Goal: Information Seeking & Learning: Learn about a topic

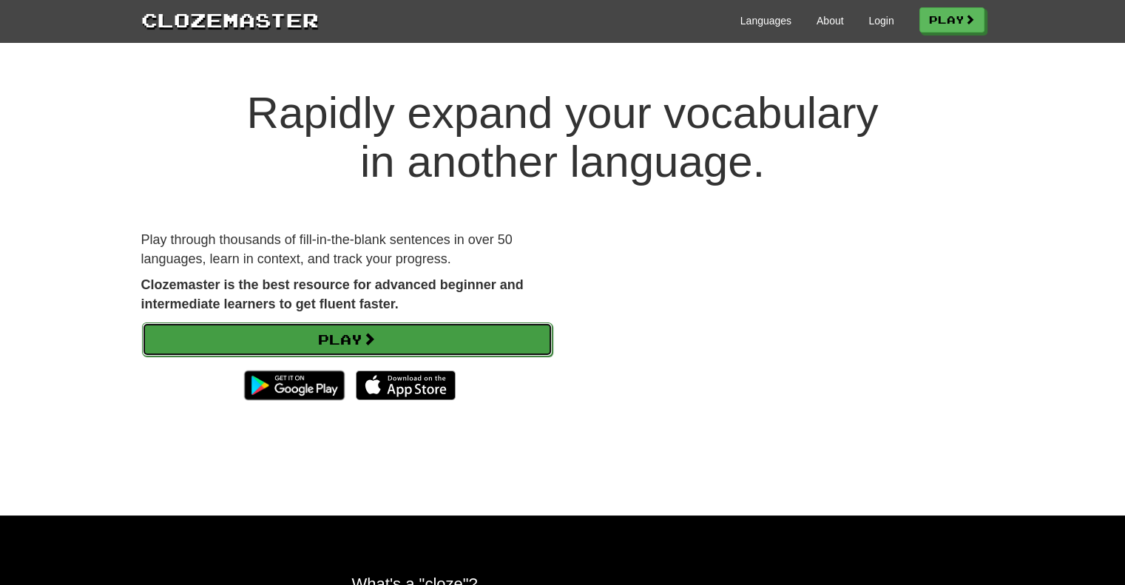
click at [418, 331] on link "Play" at bounding box center [347, 339] width 410 height 34
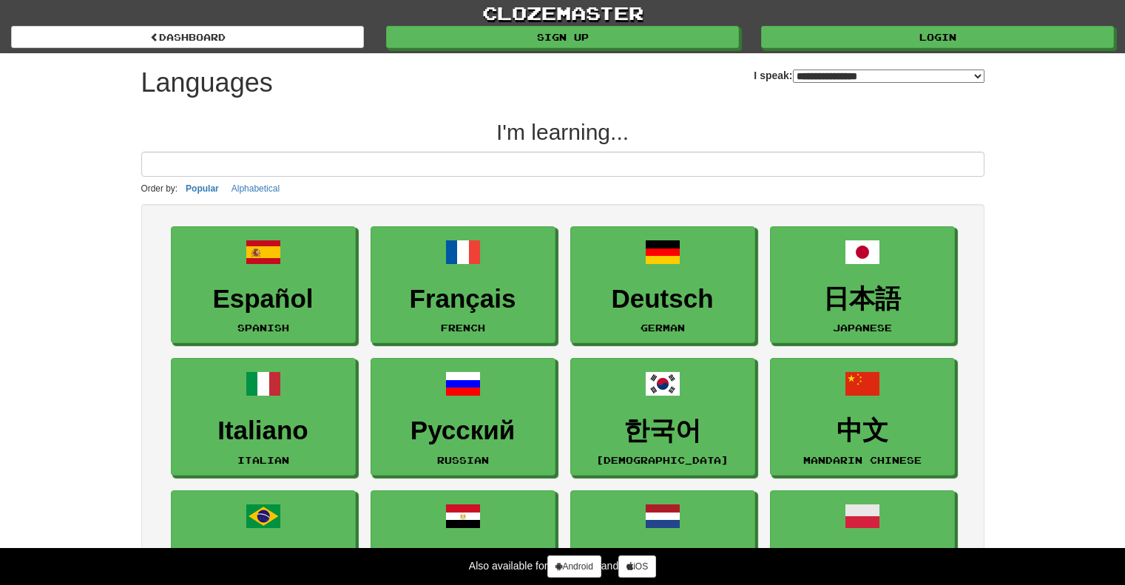
select select "*******"
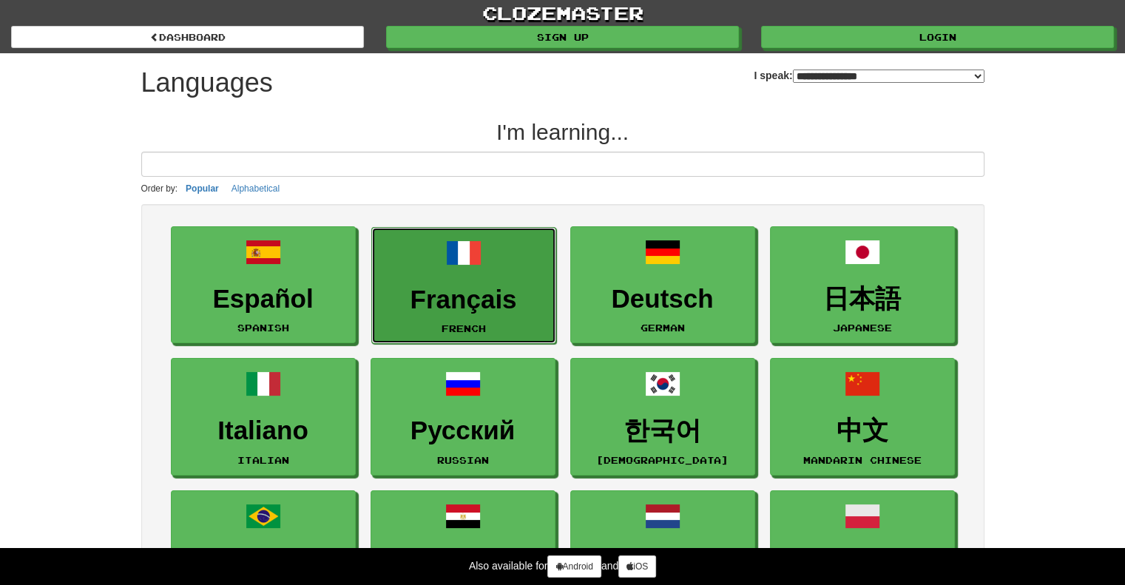
click at [484, 273] on link "Français French" at bounding box center [463, 286] width 185 height 118
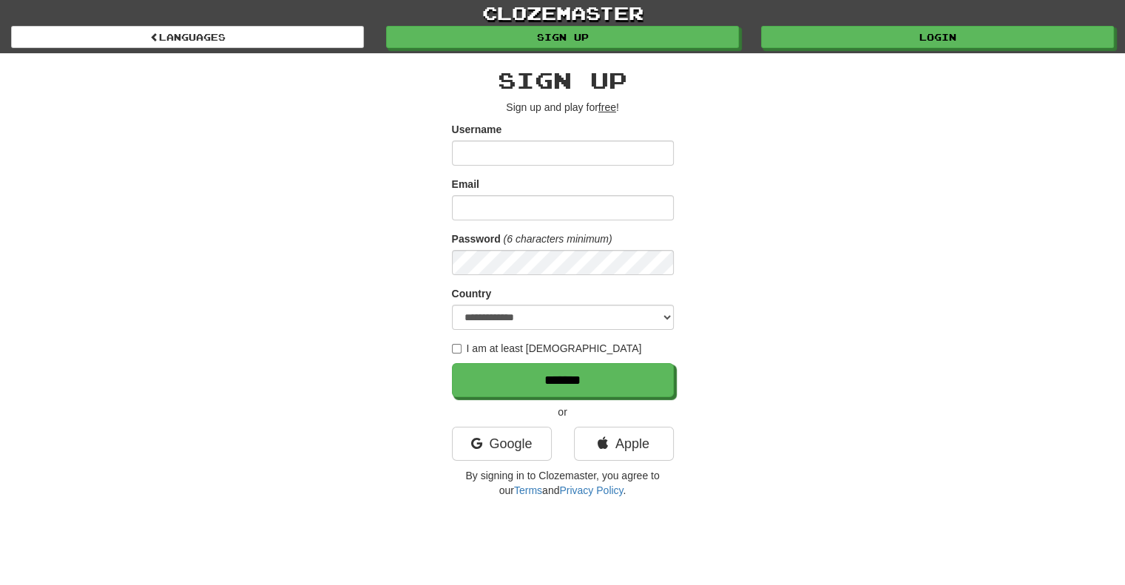
click at [515, 144] on input "Username" at bounding box center [563, 153] width 222 height 25
click at [518, 431] on link "Google" at bounding box center [502, 444] width 100 height 34
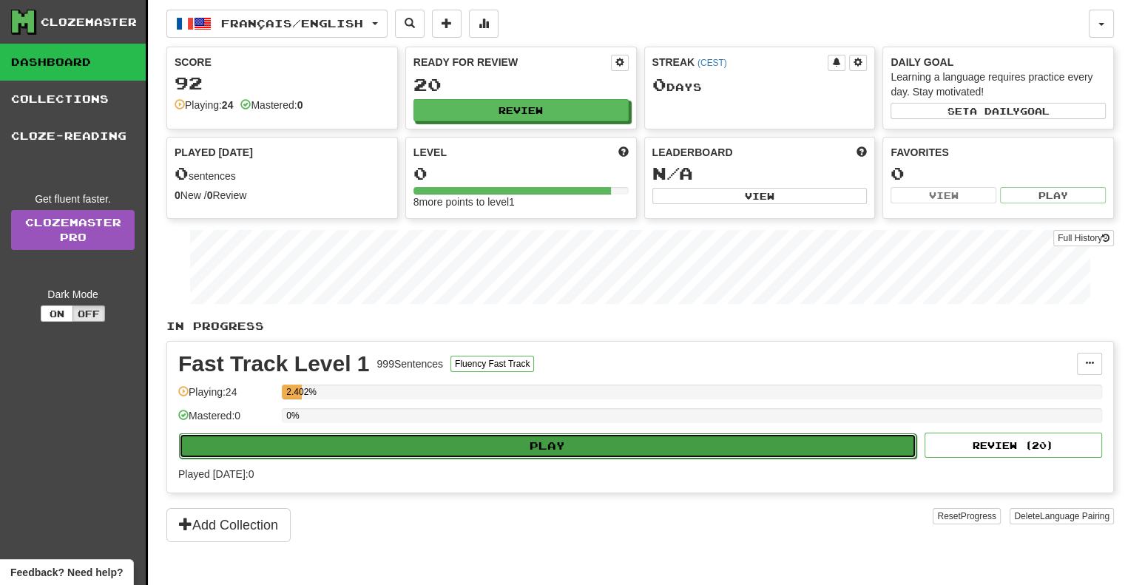
click at [464, 444] on button "Play" at bounding box center [547, 445] width 737 height 25
select select "**"
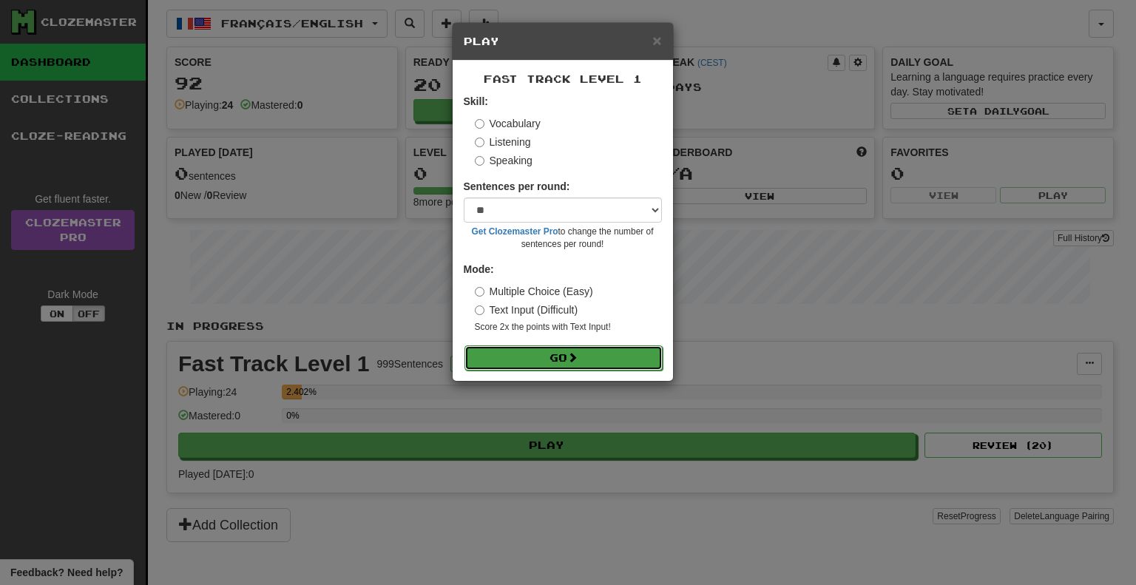
click at [564, 351] on button "Go" at bounding box center [563, 357] width 198 height 25
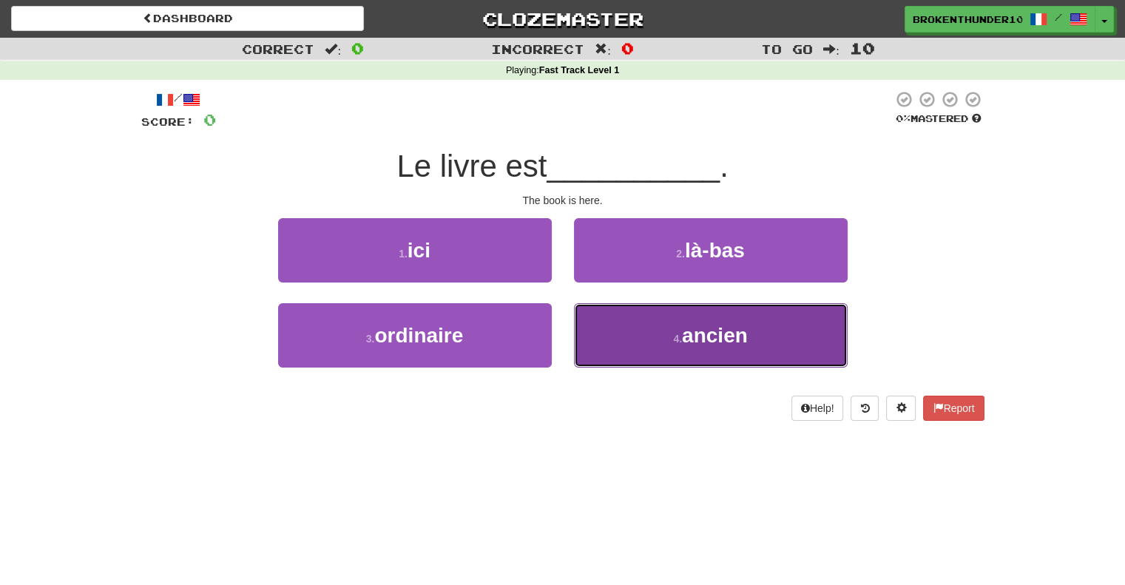
click at [669, 322] on button "4 . ancien" at bounding box center [711, 335] width 274 height 64
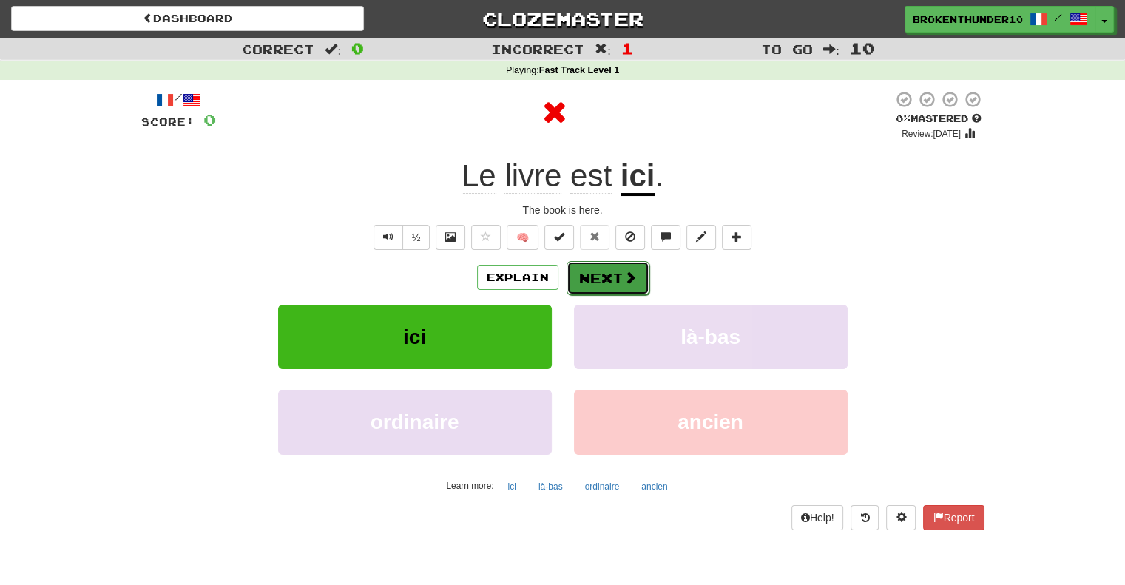
click at [604, 264] on button "Next" at bounding box center [608, 278] width 83 height 34
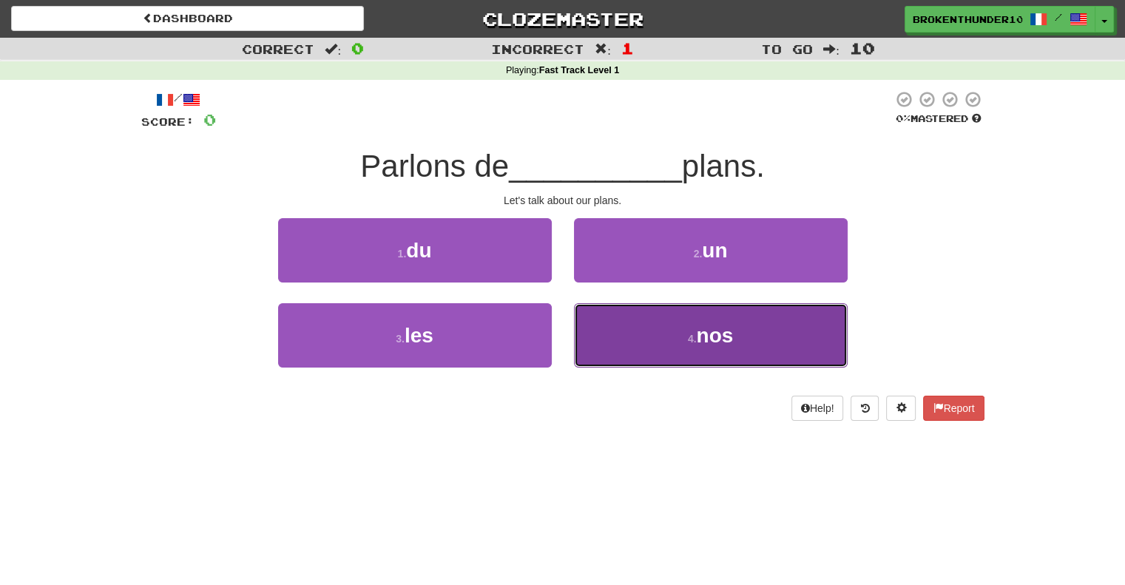
click at [642, 316] on button "4 . nos" at bounding box center [711, 335] width 274 height 64
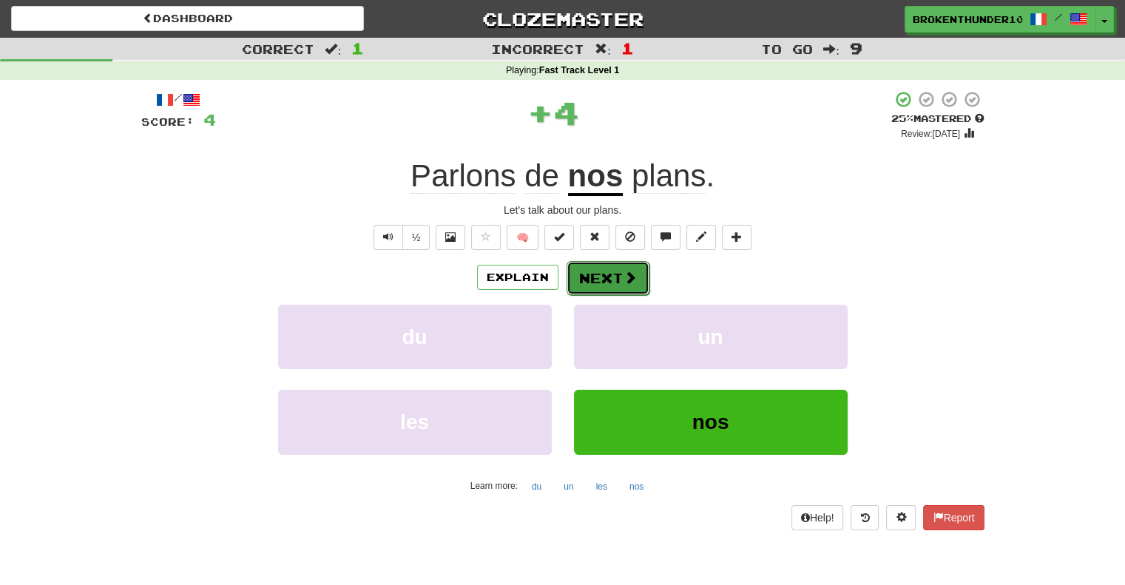
click at [614, 274] on button "Next" at bounding box center [608, 278] width 83 height 34
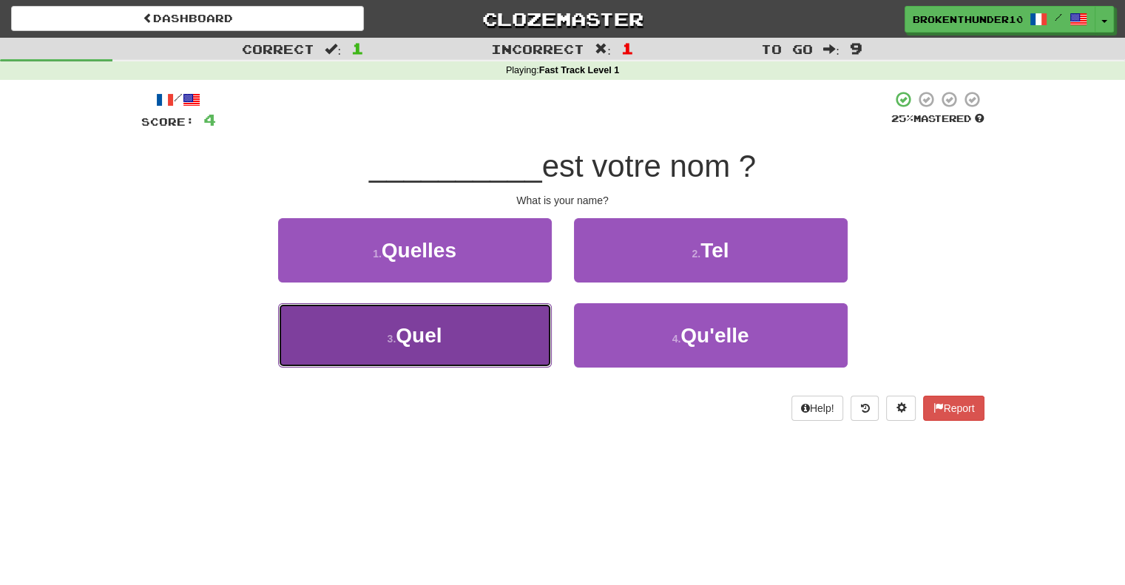
drag, startPoint x: 498, startPoint y: 328, endPoint x: 447, endPoint y: 328, distance: 51.8
click at [442, 328] on span "Quel" at bounding box center [419, 335] width 46 height 23
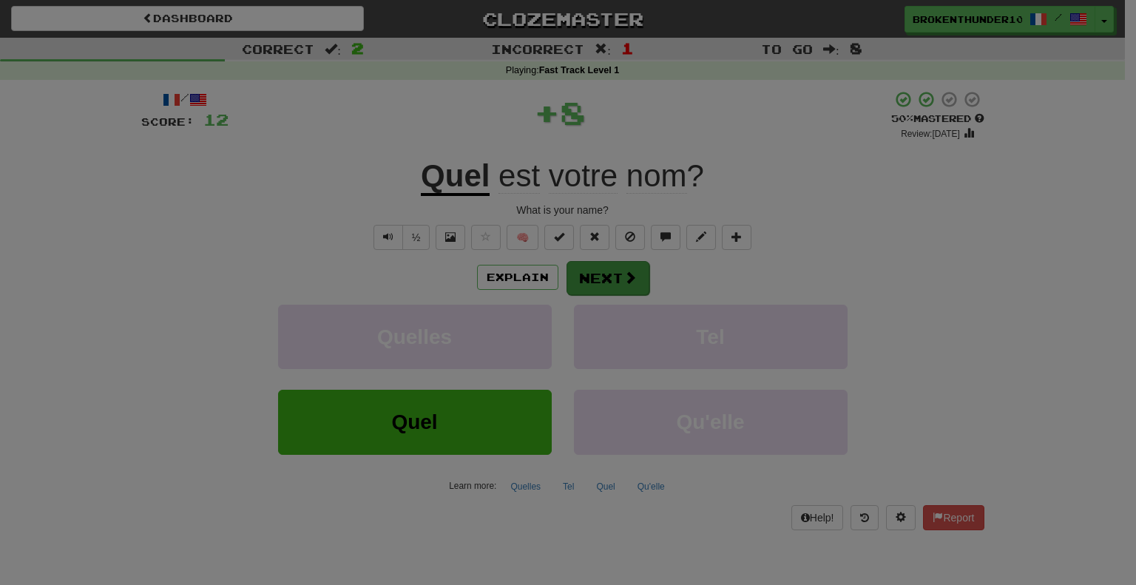
click at [616, 269] on body "Dashboard Clozemaster BrokenThunder1013 / Toggle Dropdown Dashboard Leaderboard…" at bounding box center [568, 555] width 1136 height 1110
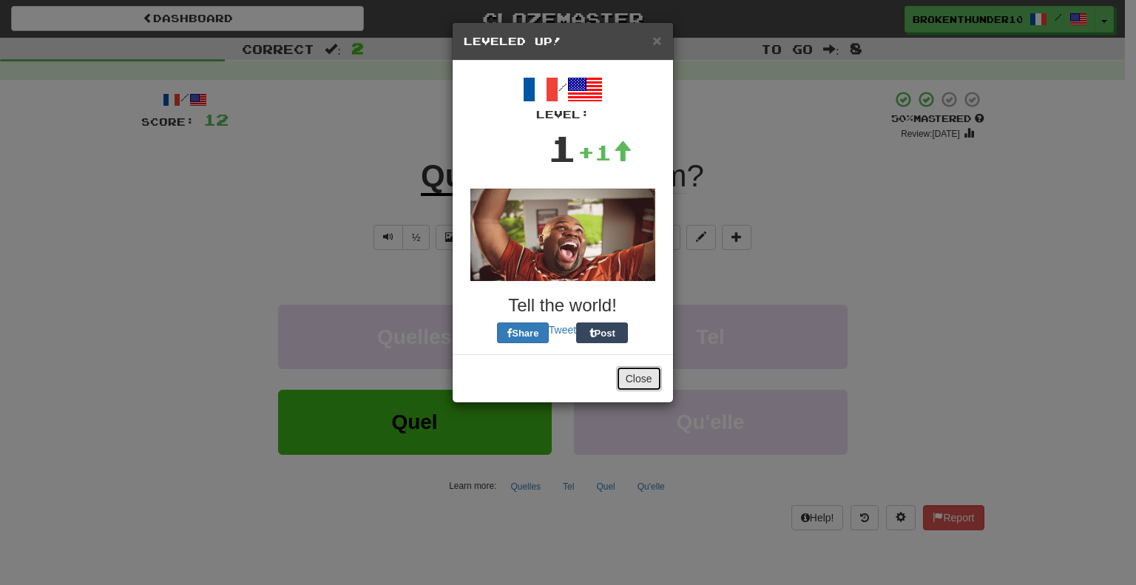
click at [640, 377] on button "Close" at bounding box center [639, 378] width 46 height 25
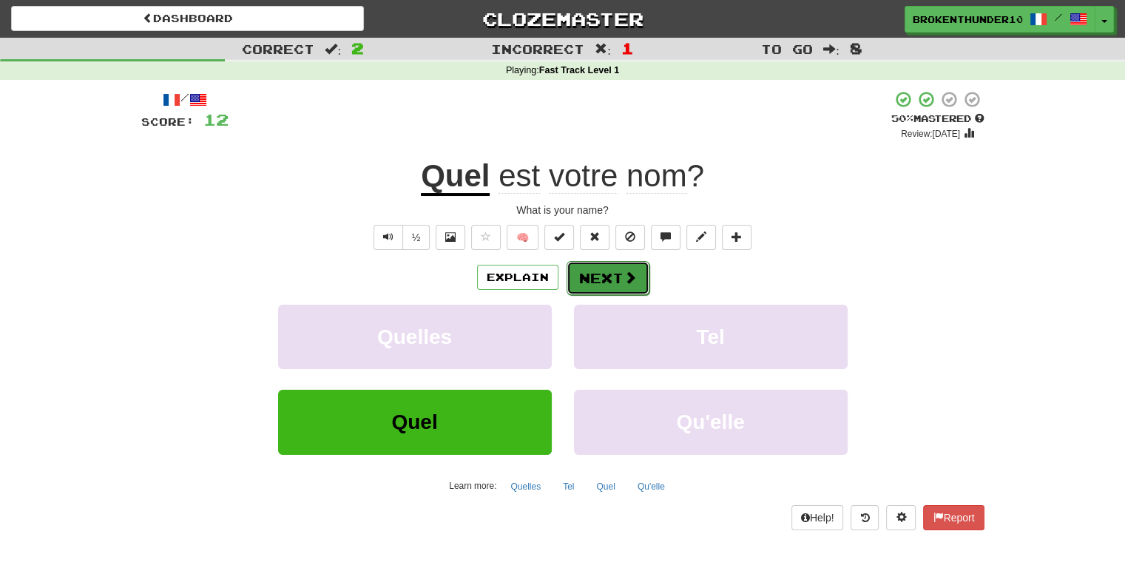
click at [632, 285] on button "Next" at bounding box center [608, 278] width 83 height 34
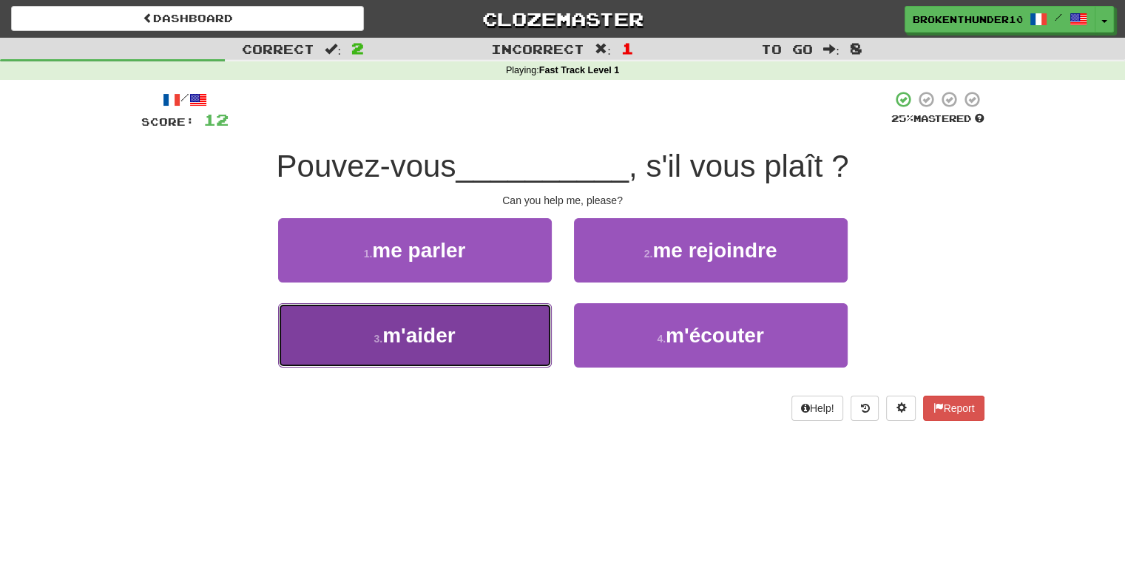
click at [479, 328] on button "3 . m'aider" at bounding box center [415, 335] width 274 height 64
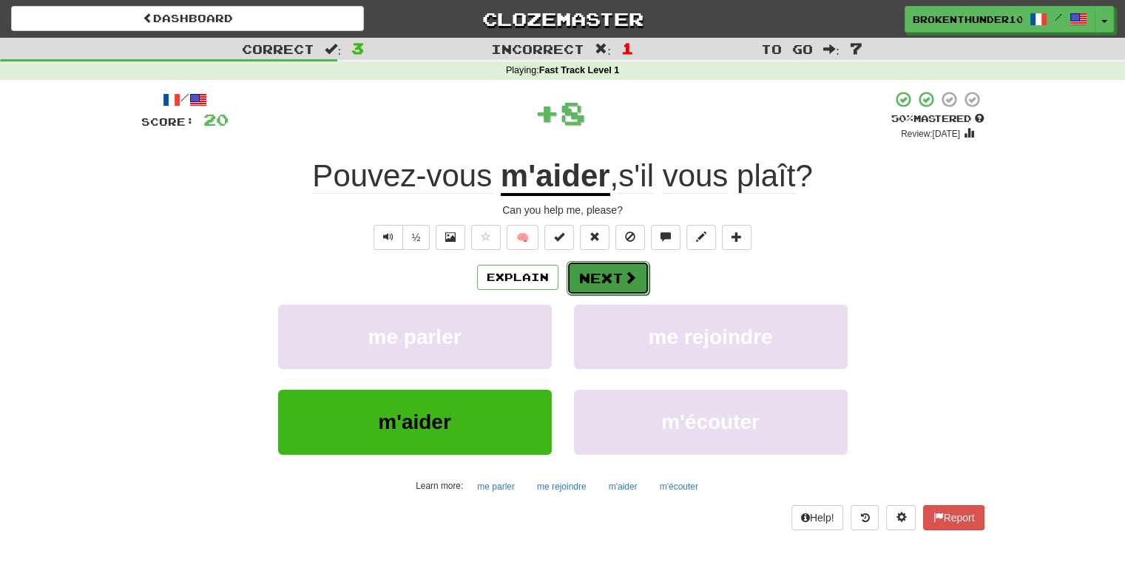
click at [621, 284] on button "Next" at bounding box center [608, 278] width 83 height 34
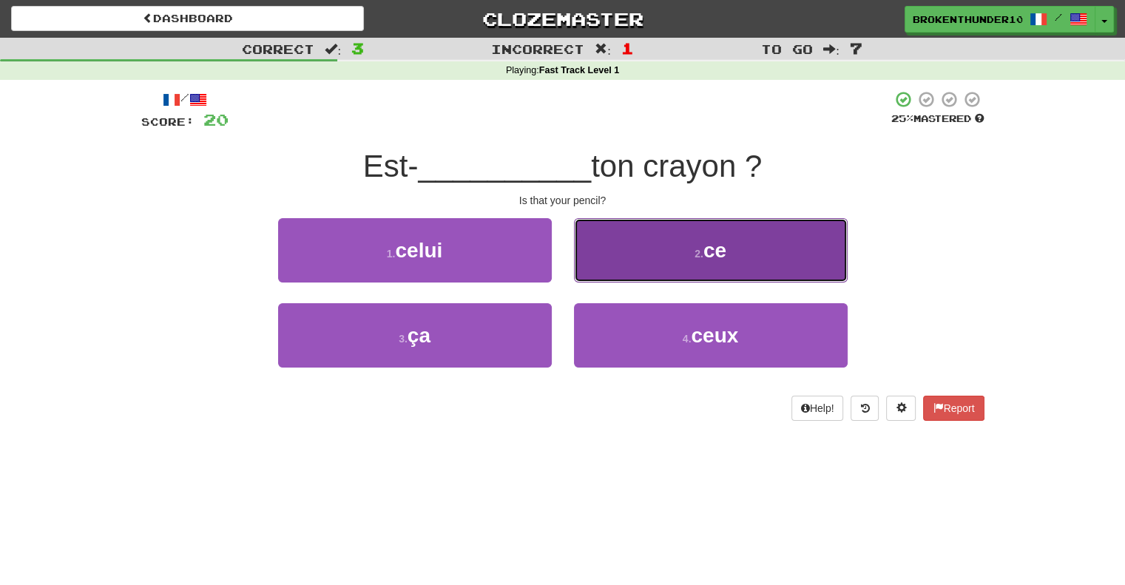
click at [635, 257] on button "2 . ce" at bounding box center [711, 250] width 274 height 64
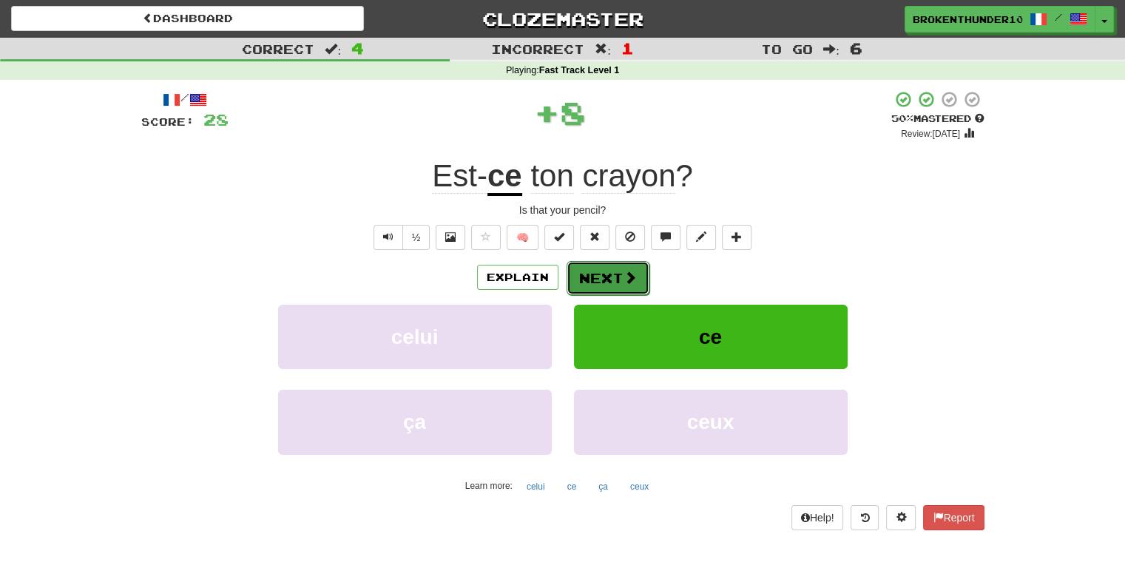
click at [612, 283] on button "Next" at bounding box center [608, 278] width 83 height 34
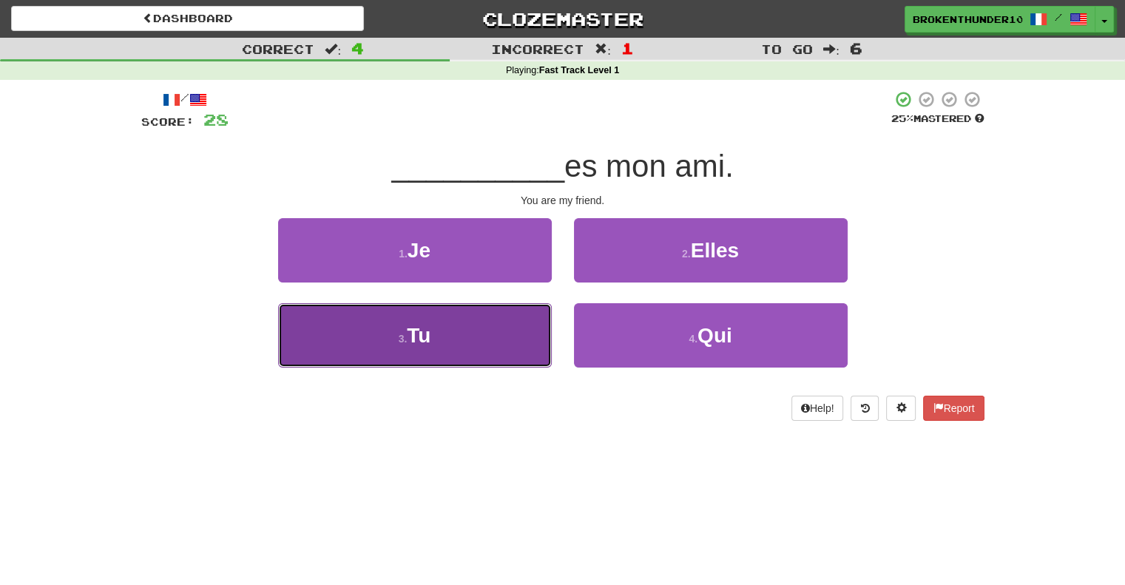
click at [512, 331] on button "3 . Tu" at bounding box center [415, 335] width 274 height 64
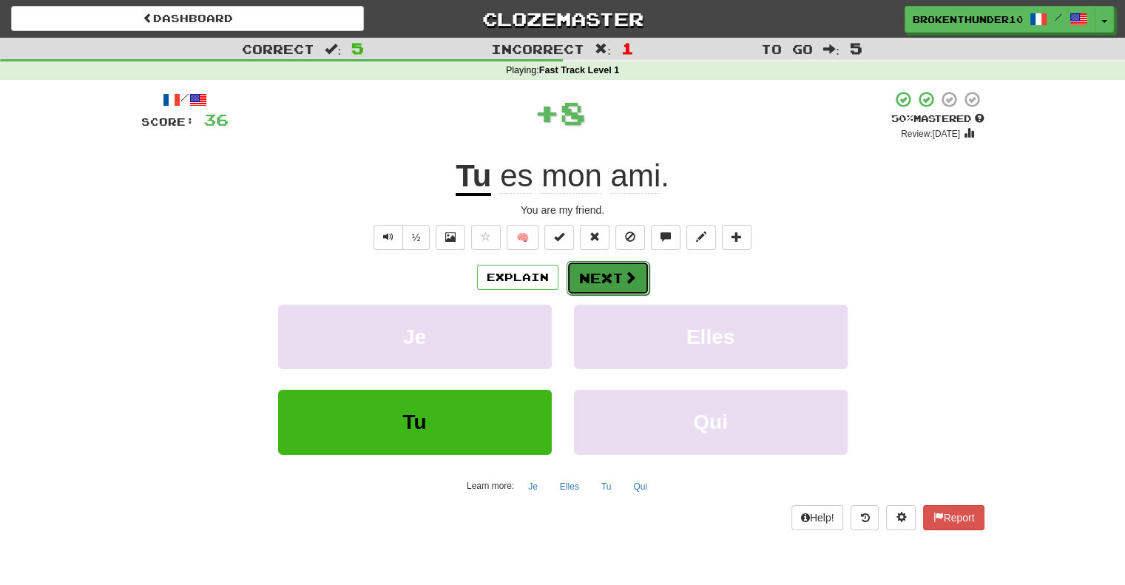
click at [623, 268] on button "Next" at bounding box center [608, 278] width 83 height 34
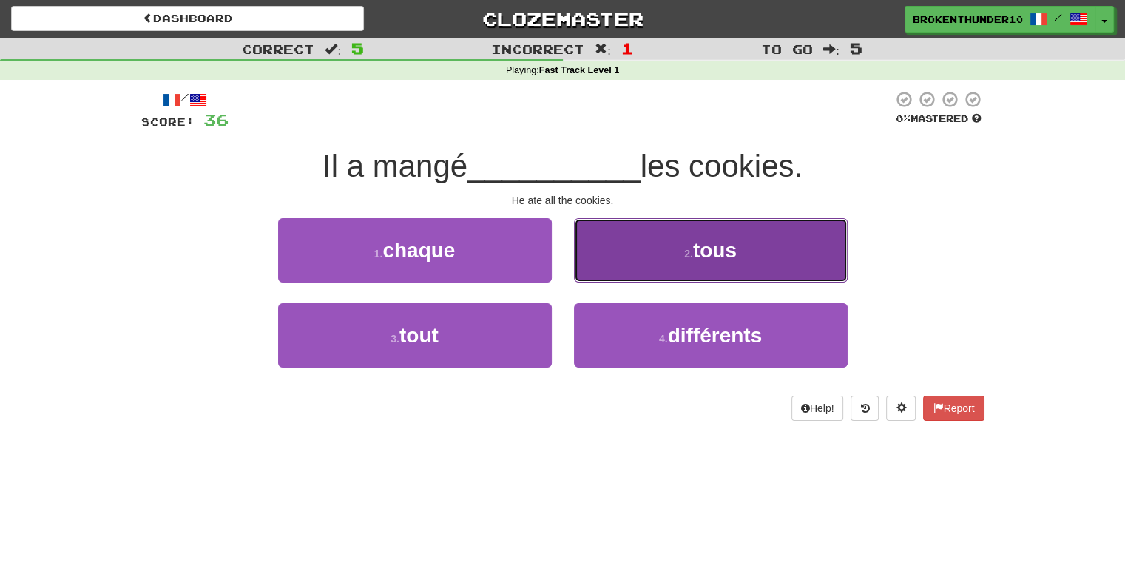
click at [633, 256] on button "2 . tous" at bounding box center [711, 250] width 274 height 64
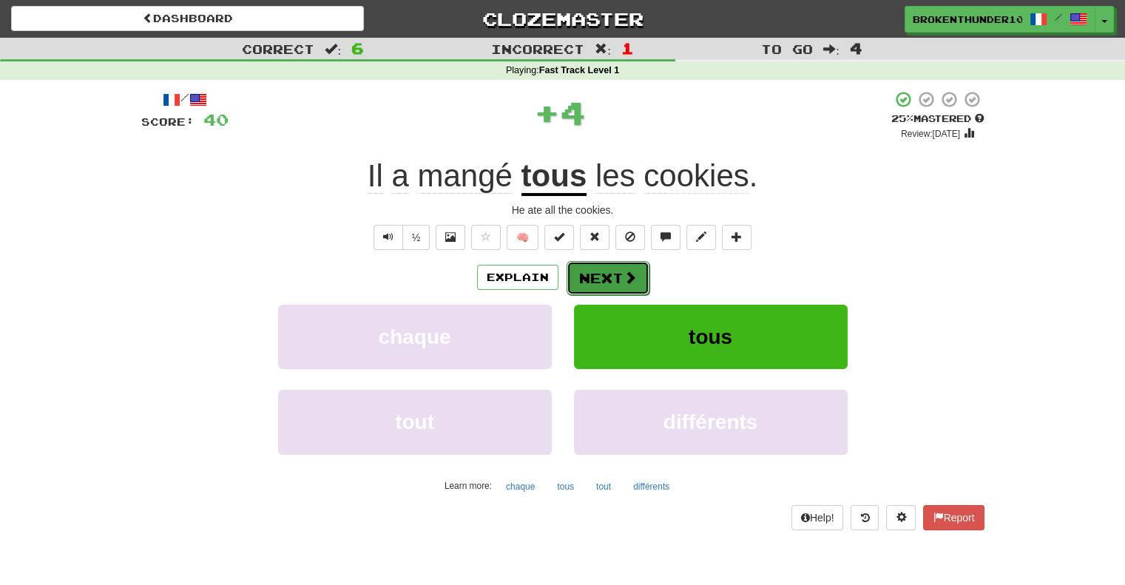
click at [601, 278] on button "Next" at bounding box center [608, 278] width 83 height 34
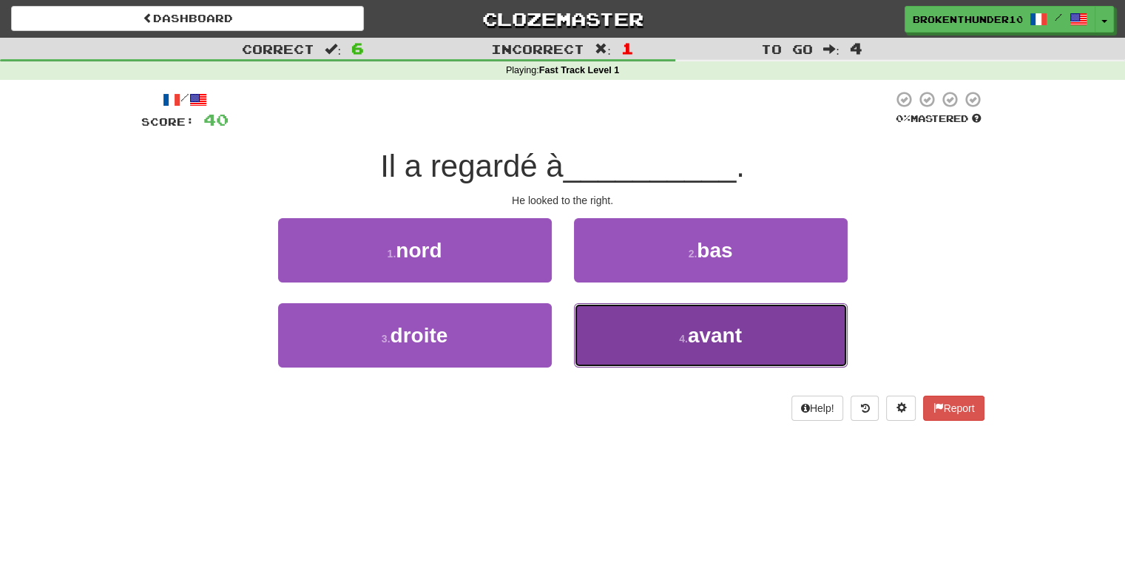
click at [675, 324] on button "4 . avant" at bounding box center [711, 335] width 274 height 64
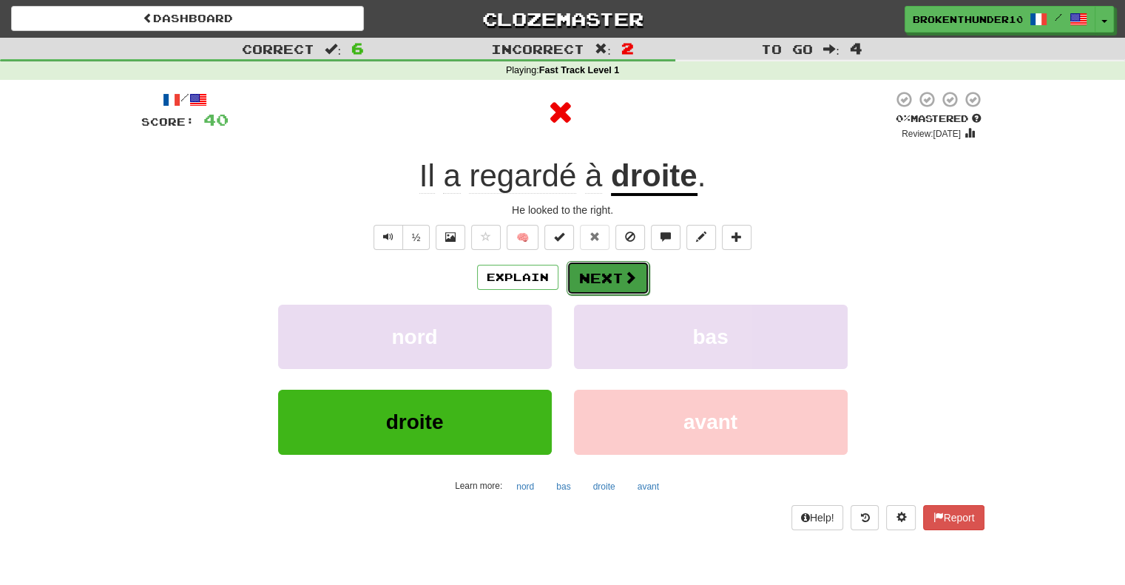
click at [610, 268] on button "Next" at bounding box center [608, 278] width 83 height 34
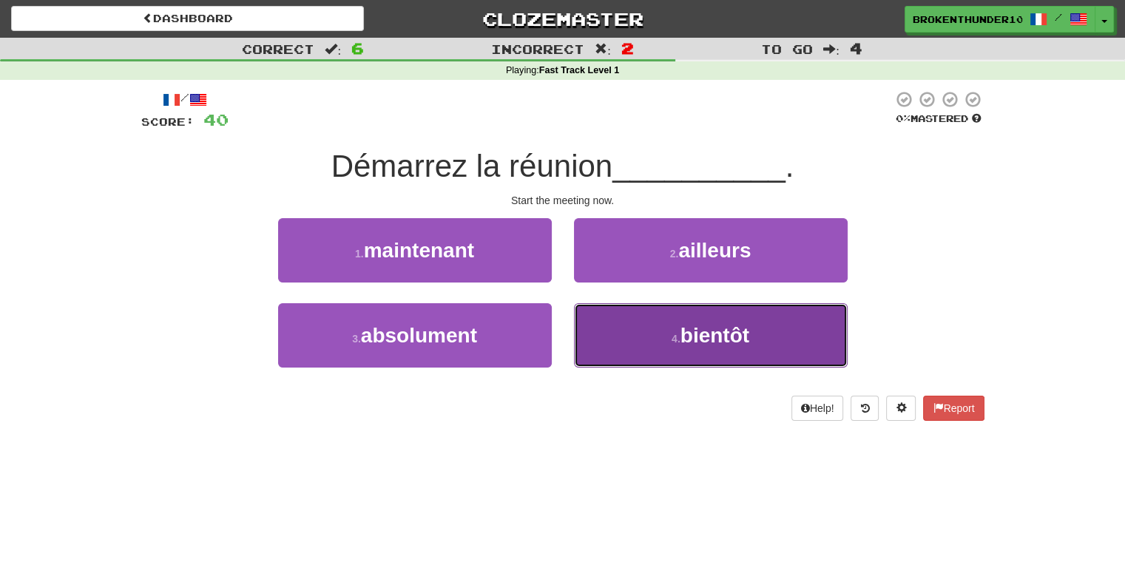
click at [641, 325] on button "4 . bientôt" at bounding box center [711, 335] width 274 height 64
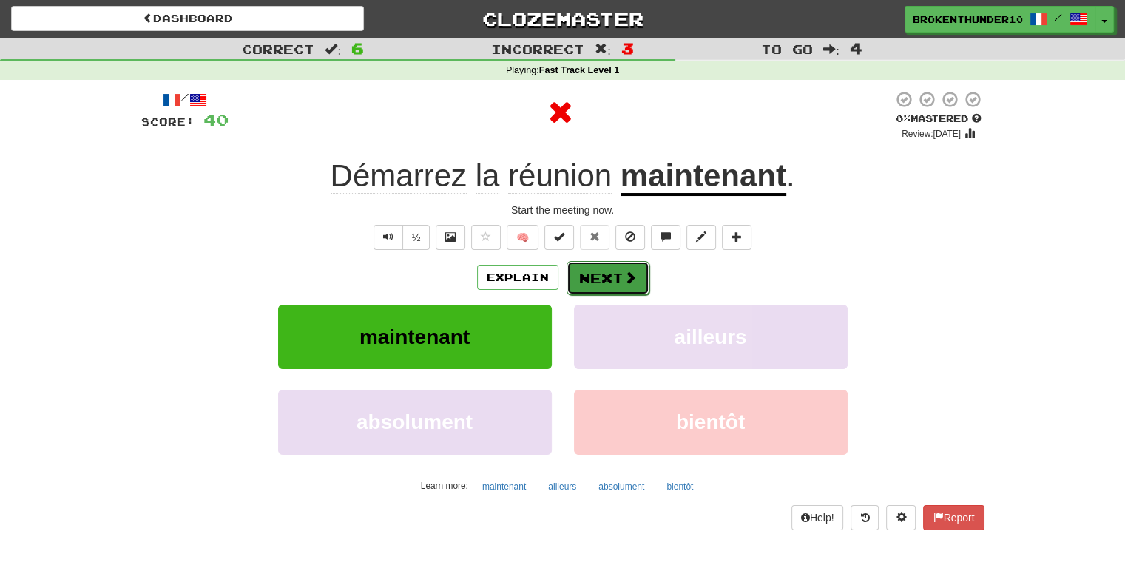
click at [595, 280] on button "Next" at bounding box center [608, 278] width 83 height 34
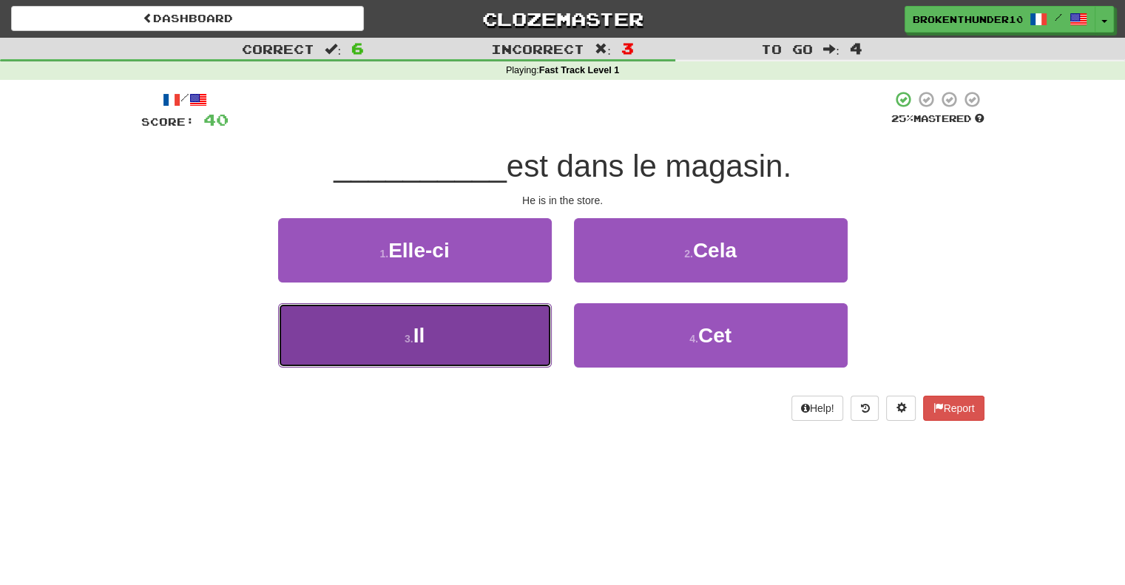
click at [496, 331] on button "3 . Il" at bounding box center [415, 335] width 274 height 64
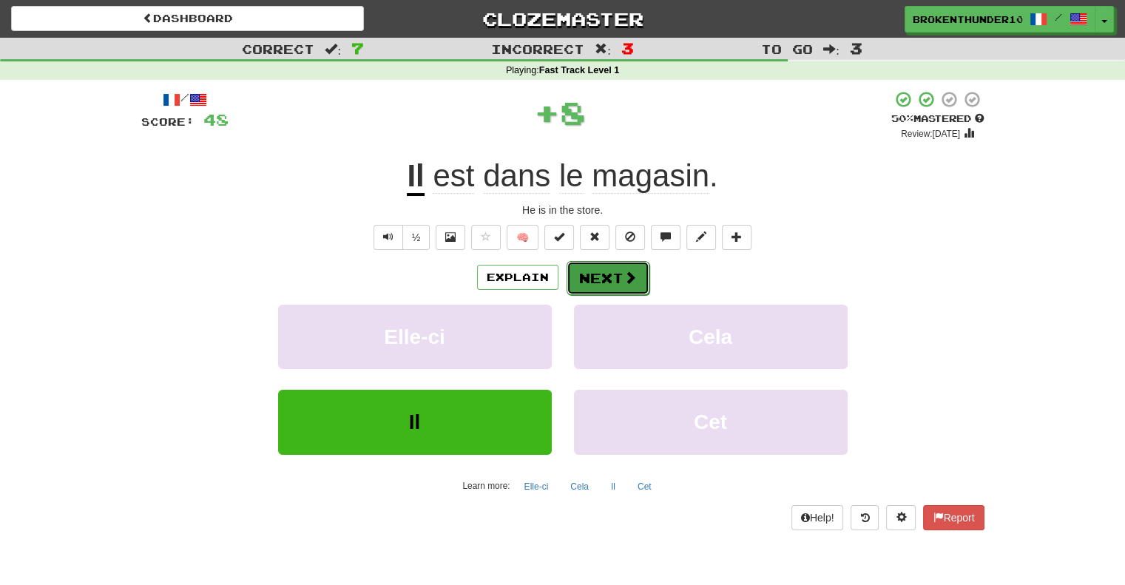
click at [592, 280] on button "Next" at bounding box center [608, 278] width 83 height 34
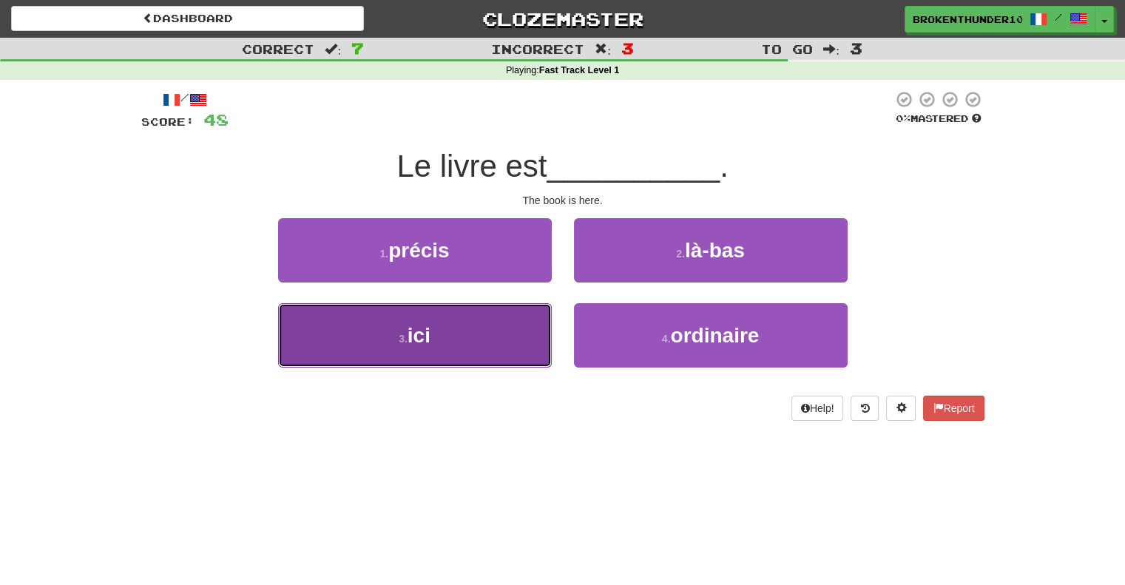
click at [504, 340] on button "3 . ici" at bounding box center [415, 335] width 274 height 64
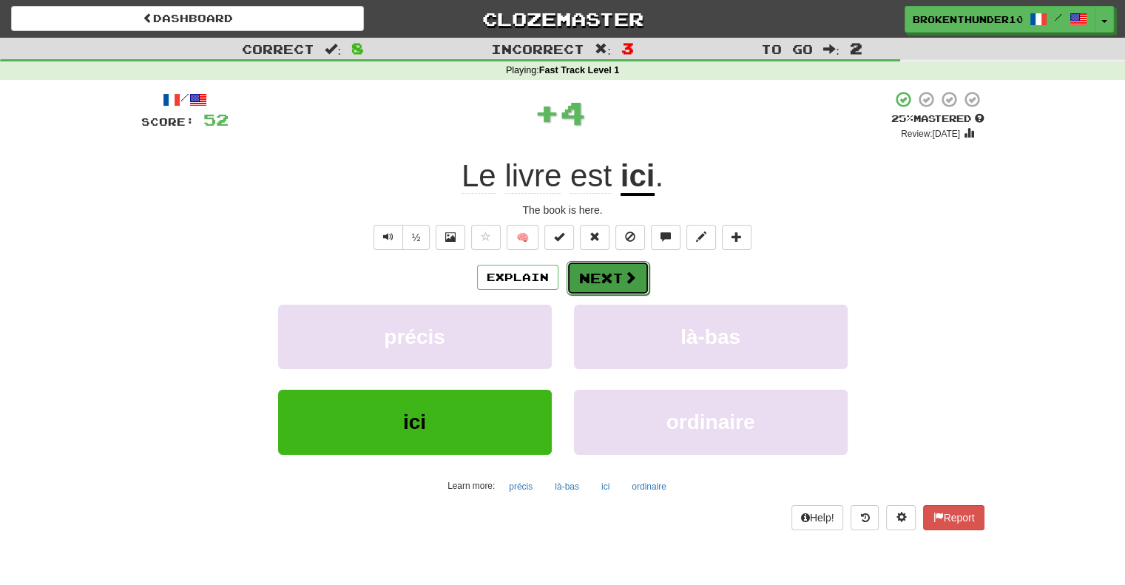
click at [633, 277] on span at bounding box center [629, 277] width 13 height 13
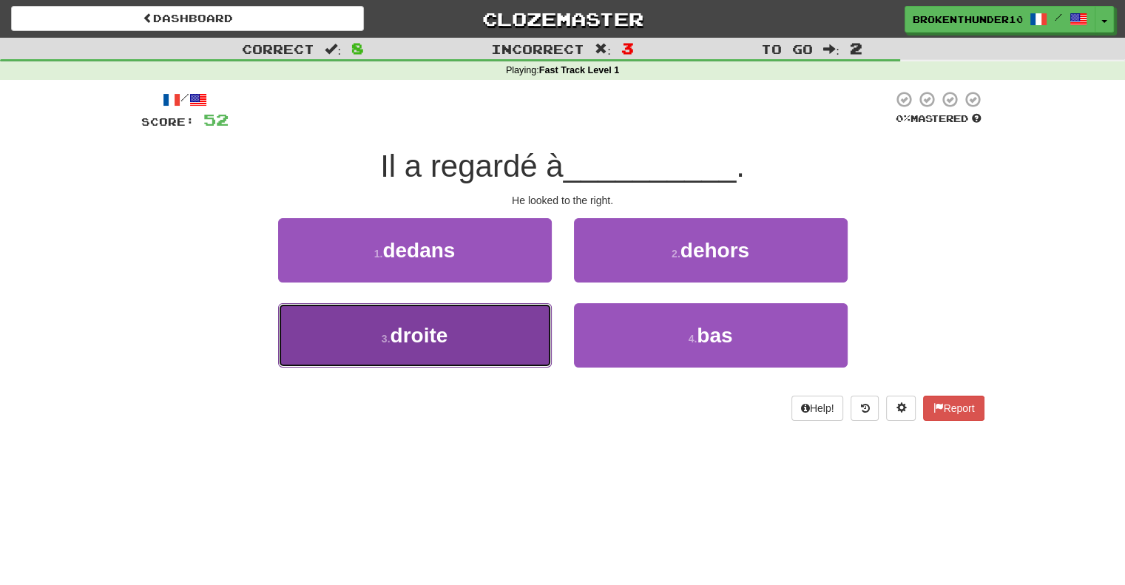
click at [481, 331] on button "3 . droite" at bounding box center [415, 335] width 274 height 64
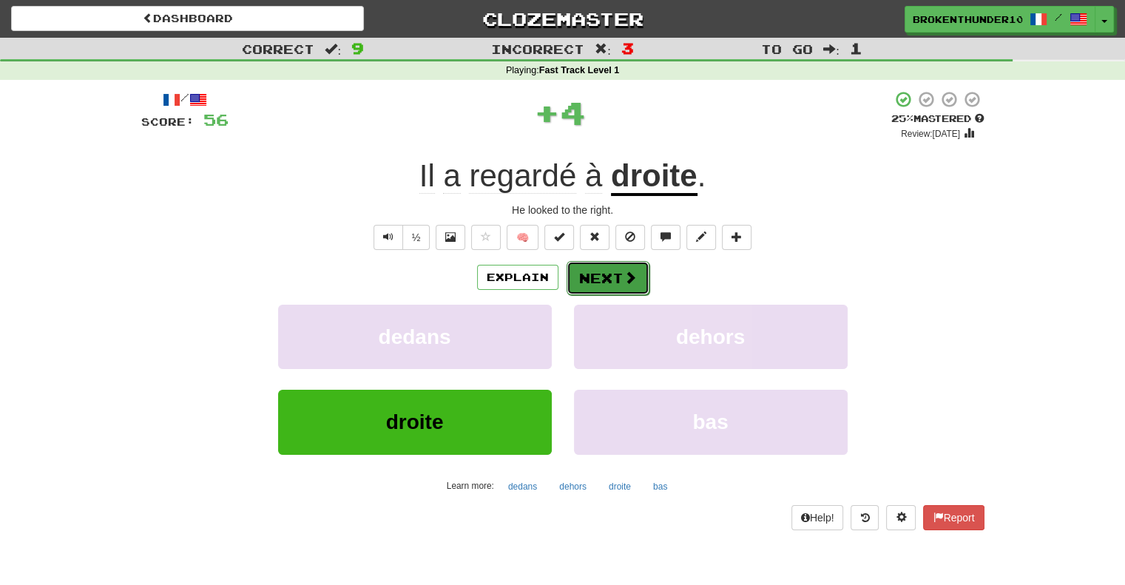
click at [606, 275] on button "Next" at bounding box center [608, 278] width 83 height 34
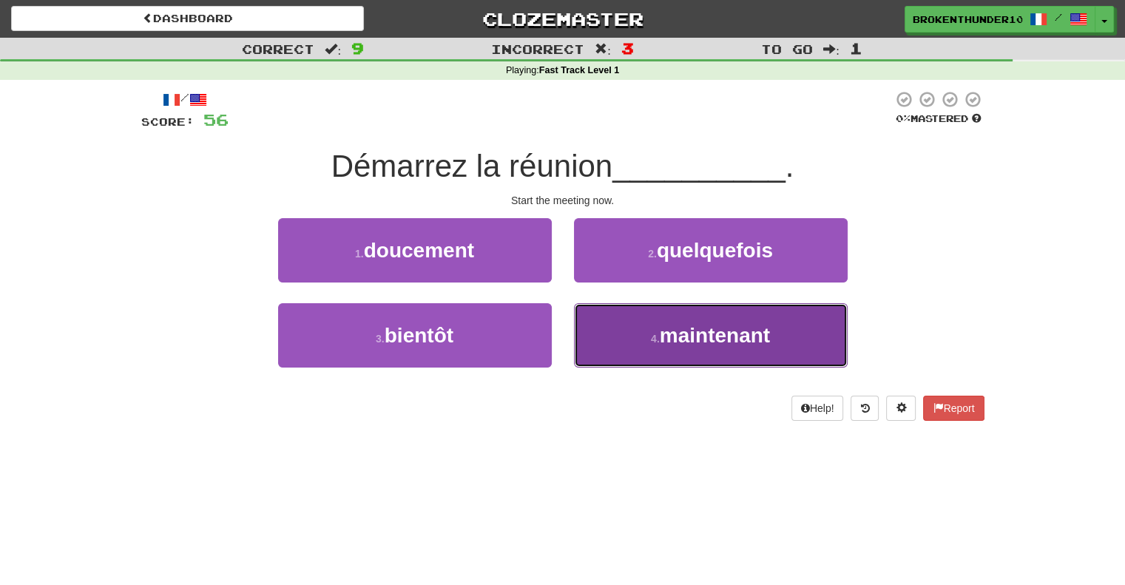
click at [598, 325] on button "4 . maintenant" at bounding box center [711, 335] width 274 height 64
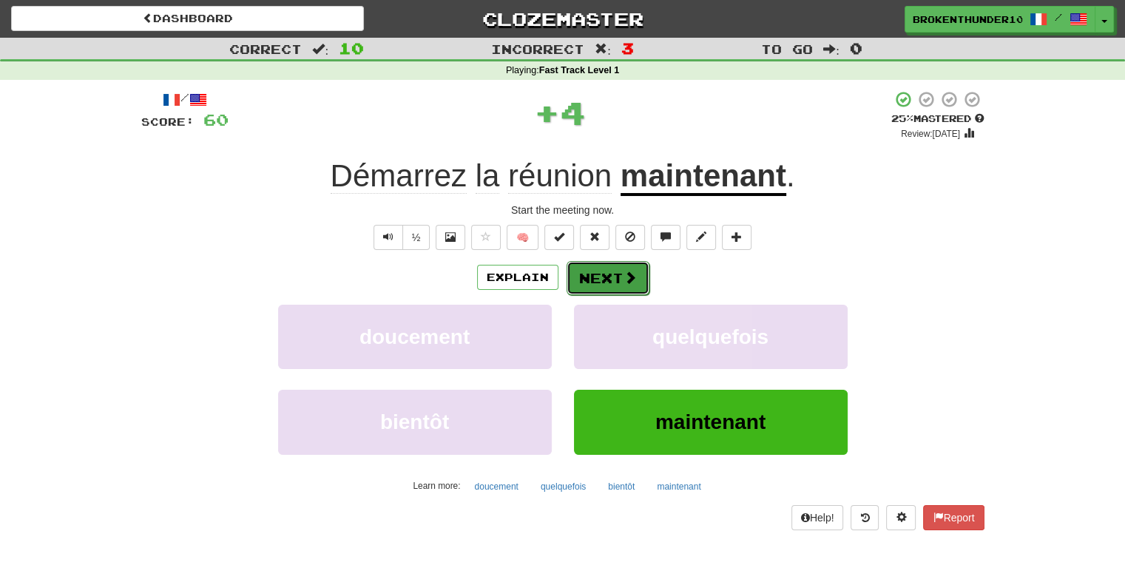
click at [630, 268] on button "Next" at bounding box center [608, 278] width 83 height 34
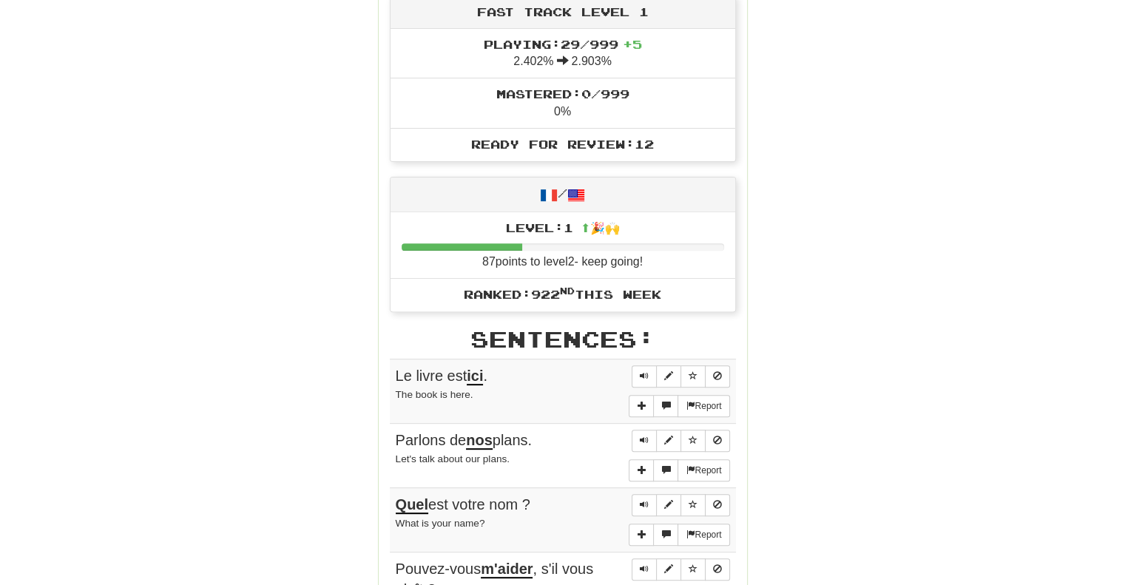
scroll to position [506, 0]
